Goal: Find specific page/section: Find specific page/section

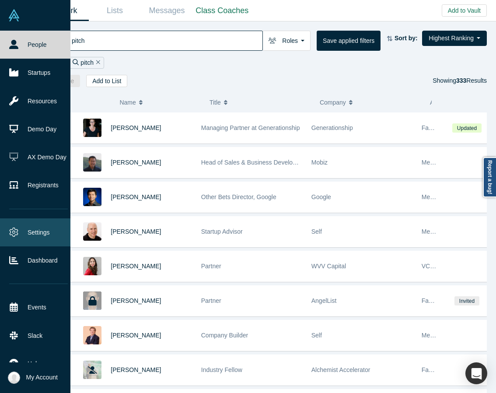
click at [47, 235] on link "Settings" at bounding box center [38, 232] width 77 height 28
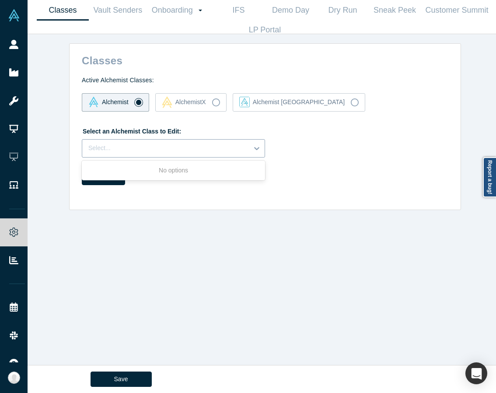
click at [143, 143] on div at bounding box center [165, 148] width 154 height 11
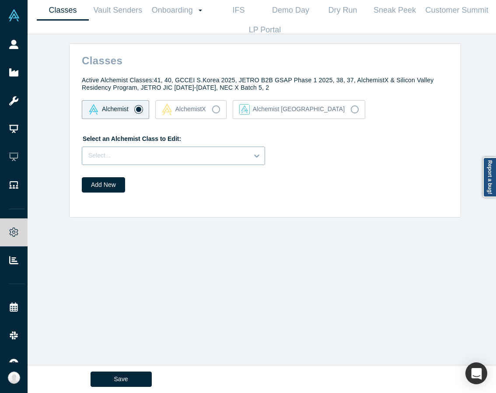
click at [161, 154] on div at bounding box center [165, 155] width 154 height 11
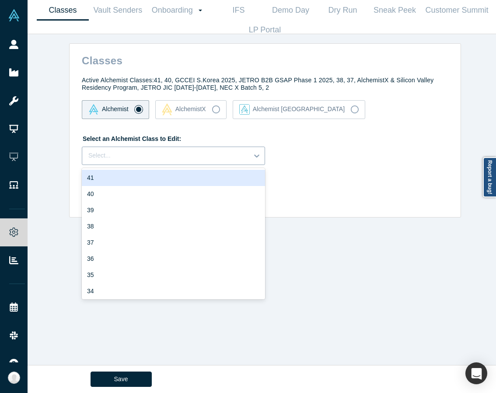
click at [161, 154] on div at bounding box center [165, 155] width 154 height 11
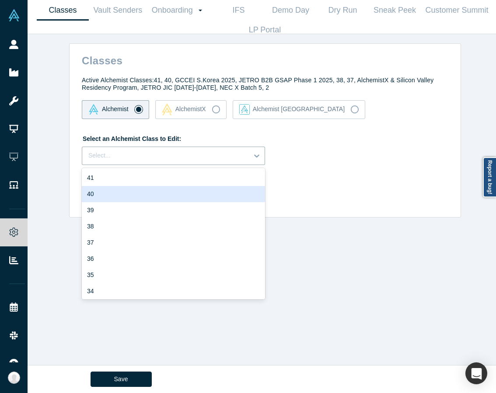
click at [112, 190] on div "40" at bounding box center [173, 194] width 183 height 16
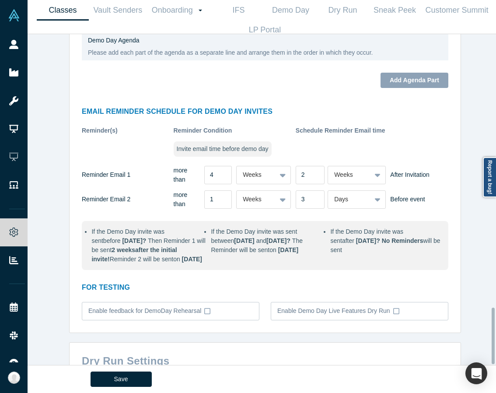
scroll to position [1601, 0]
